Goal: Information Seeking & Learning: Learn about a topic

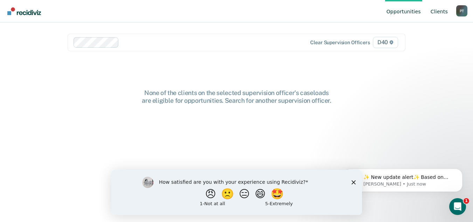
click at [438, 12] on link "Client s" at bounding box center [439, 11] width 20 height 22
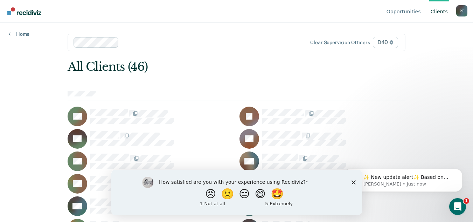
click at [354, 181] on polygon "Close survey" at bounding box center [353, 182] width 4 height 4
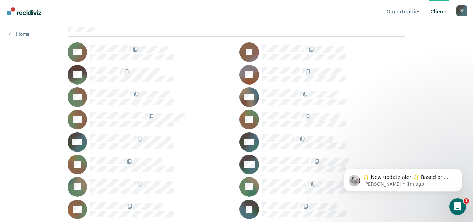
scroll to position [60, 0]
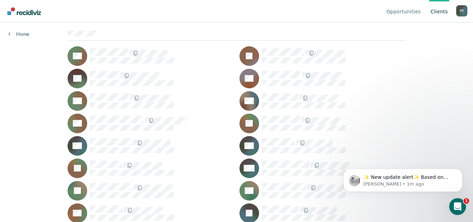
click at [418, 140] on div "✨ New update alert✨ Based on your feedback, we've made a few updates we wanted …" at bounding box center [403, 148] width 129 height 88
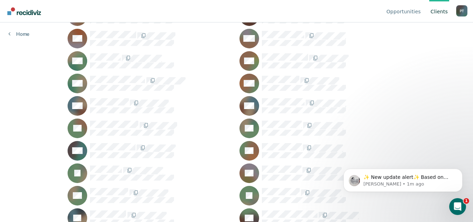
scroll to position [396, 0]
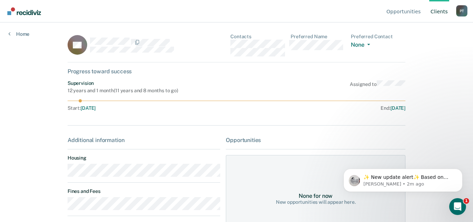
scroll to position [396, 0]
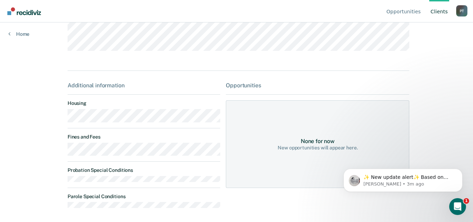
scroll to position [108, 0]
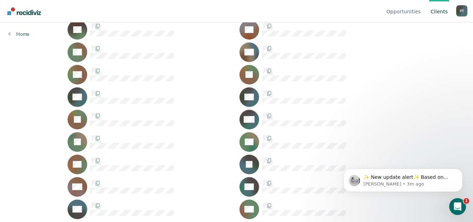
scroll to position [396, 0]
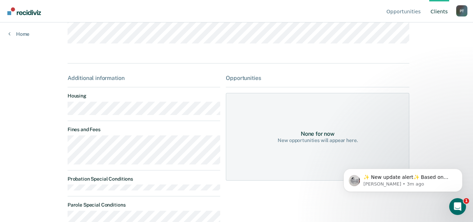
scroll to position [145, 0]
